Goal: Transaction & Acquisition: Purchase product/service

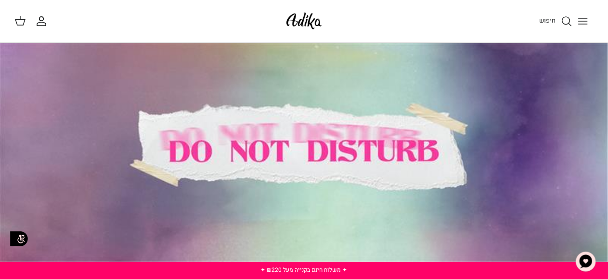
click at [315, 174] on div at bounding box center [304, 152] width 609 height 219
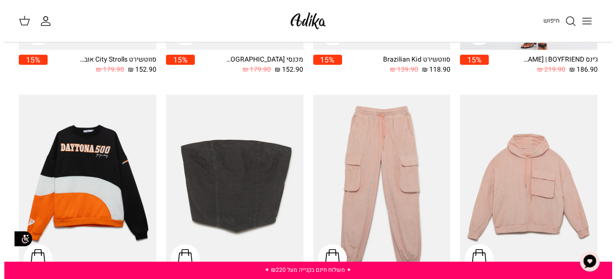
scroll to position [96, 0]
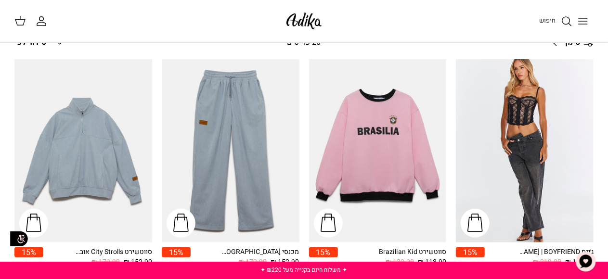
click at [587, 13] on button "Toggle menu" at bounding box center [582, 21] width 21 height 21
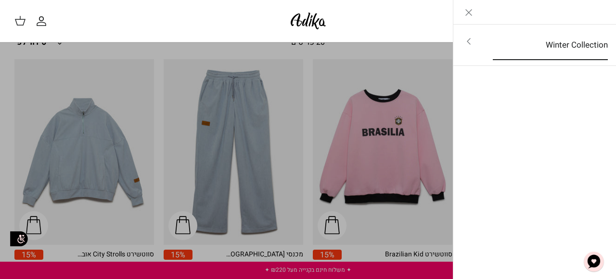
click at [584, 44] on link "Winter Collection" at bounding box center [550, 45] width 132 height 30
click at [584, 40] on link "לכל הפריטים" at bounding box center [535, 42] width 154 height 24
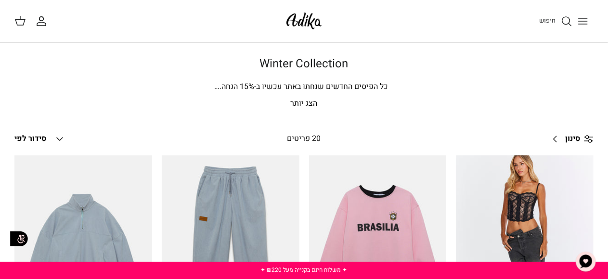
click at [55, 135] on icon "Down" at bounding box center [60, 139] width 12 height 12
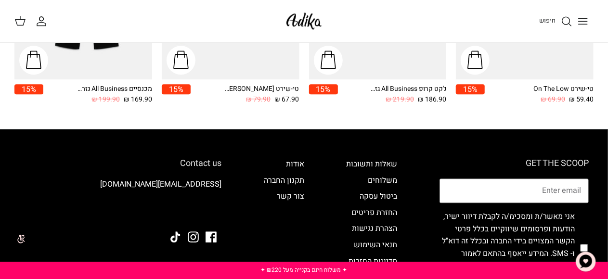
scroll to position [1123, 0]
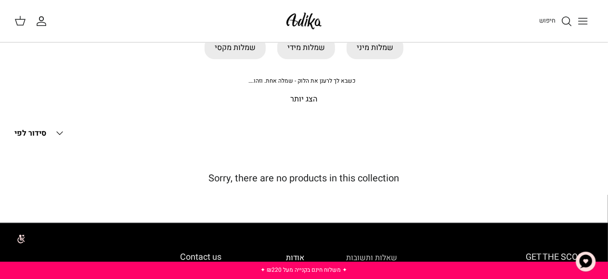
scroll to position [48, 0]
